Goal: Task Accomplishment & Management: Manage account settings

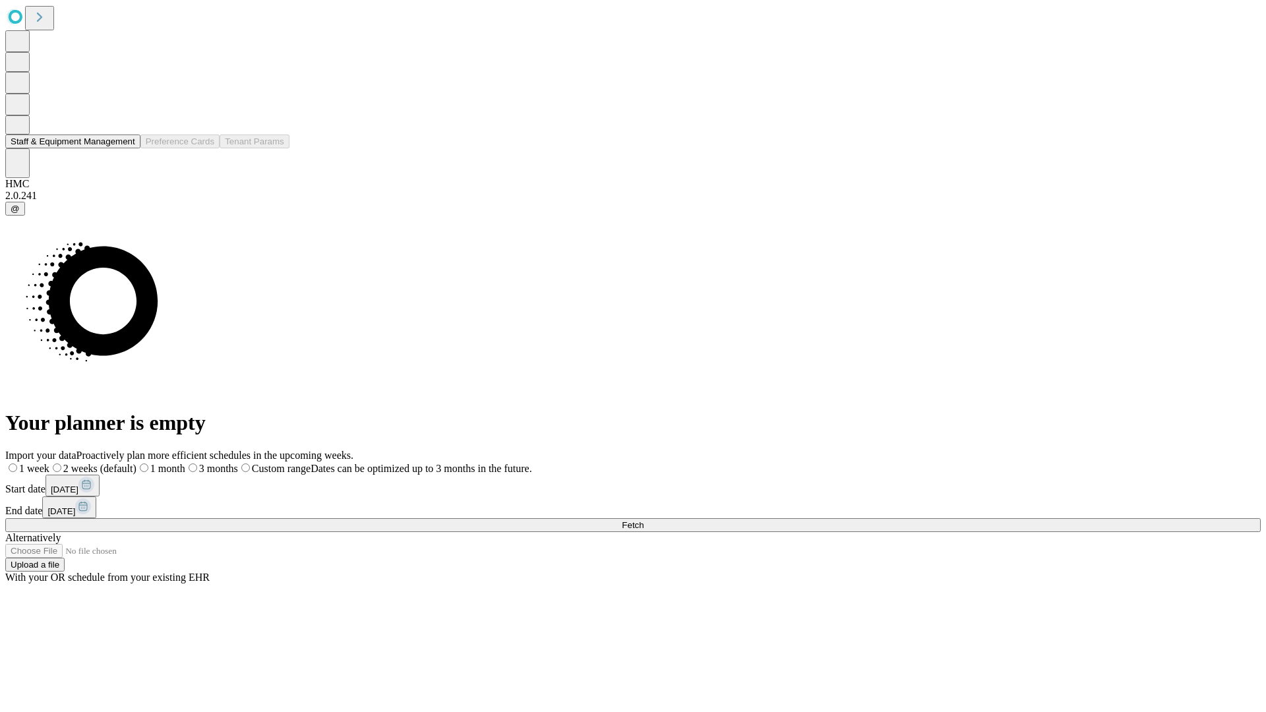
click at [126, 148] on button "Staff & Equipment Management" at bounding box center [72, 142] width 135 height 14
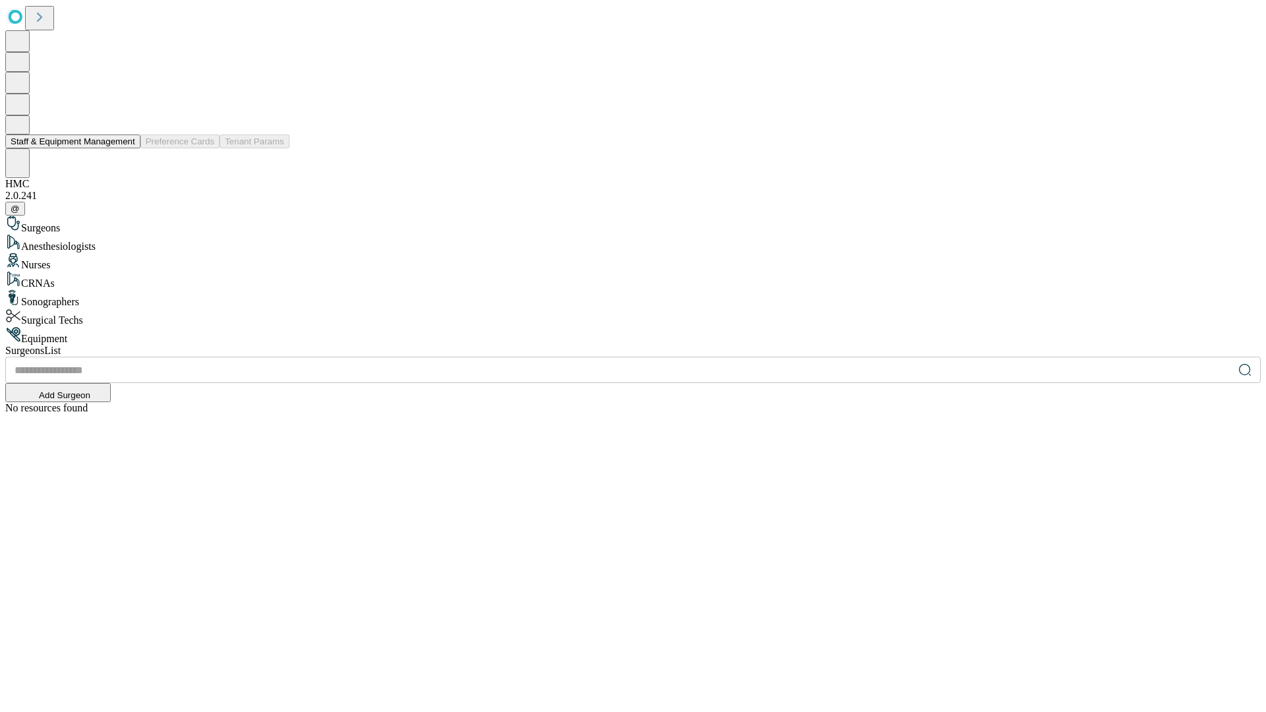
click at [126, 148] on button "Staff & Equipment Management" at bounding box center [72, 142] width 135 height 14
